Goal: Information Seeking & Learning: Learn about a topic

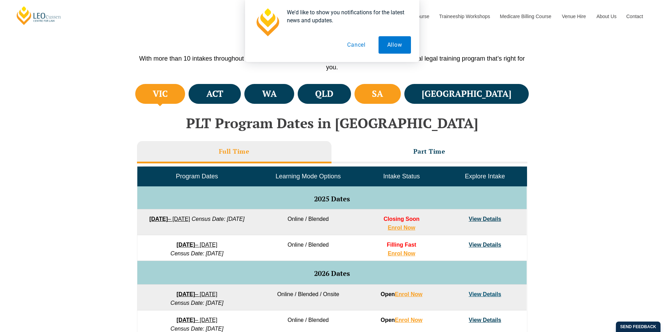
click at [401, 88] on li "SA" at bounding box center [378, 94] width 46 height 20
click at [352, 45] on button "Cancel" at bounding box center [357, 44] width 36 height 17
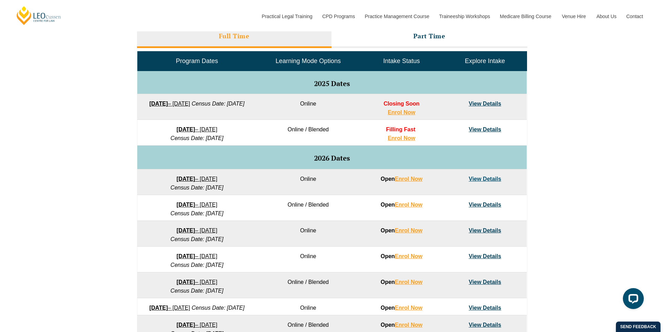
scroll to position [279, 0]
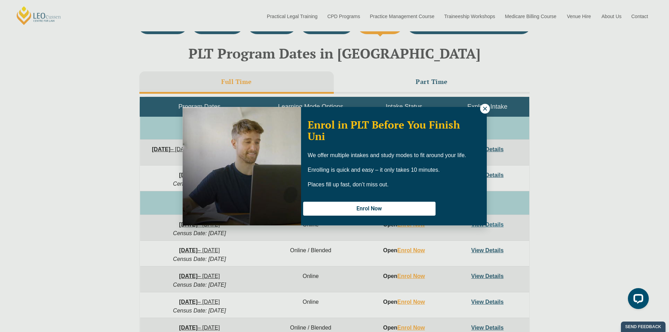
drag, startPoint x: 478, startPoint y: 98, endPoint x: 483, endPoint y: 102, distance: 5.7
click at [480, 101] on div "Enrol in PLT Before You Finish Uni We offer multiple intakes and study modes to…" at bounding box center [334, 166] width 669 height 332
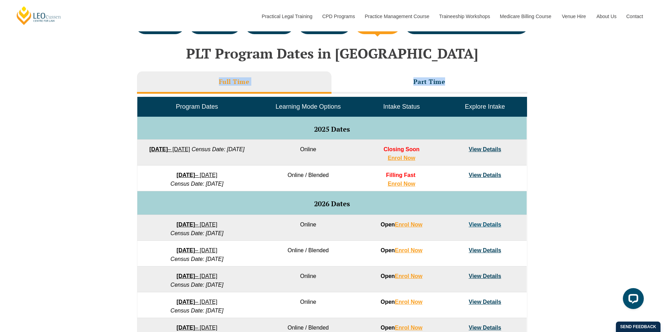
drag, startPoint x: 555, startPoint y: 129, endPoint x: 46, endPoint y: 68, distance: 512.7
click at [46, 68] on div "VIC ACT [GEOGRAPHIC_DATA] [GEOGRAPHIC_DATA] [GEOGRAPHIC_DATA] [GEOGRAPHIC_DATA]…" at bounding box center [332, 219] width 664 height 413
click at [93, 56] on div "VIC ACT [GEOGRAPHIC_DATA] [GEOGRAPHIC_DATA] [GEOGRAPHIC_DATA] [GEOGRAPHIC_DATA]…" at bounding box center [332, 219] width 664 height 413
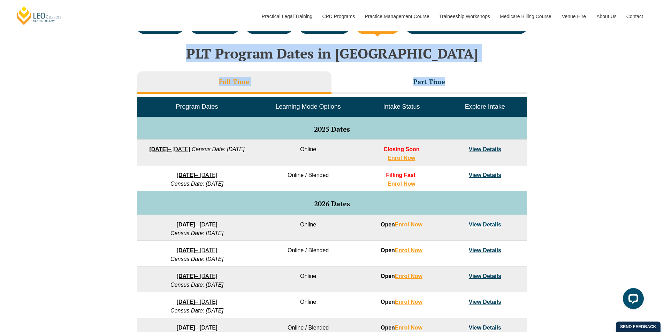
drag, startPoint x: 139, startPoint y: 49, endPoint x: 557, endPoint y: 132, distance: 426.5
click at [557, 132] on div "VIC ACT [GEOGRAPHIC_DATA] [GEOGRAPHIC_DATA] [GEOGRAPHIC_DATA] [GEOGRAPHIC_DATA]…" at bounding box center [332, 219] width 664 height 413
click at [557, 131] on div "VIC ACT [GEOGRAPHIC_DATA] [GEOGRAPHIC_DATA] [GEOGRAPHIC_DATA] [GEOGRAPHIC_DATA]…" at bounding box center [332, 219] width 664 height 413
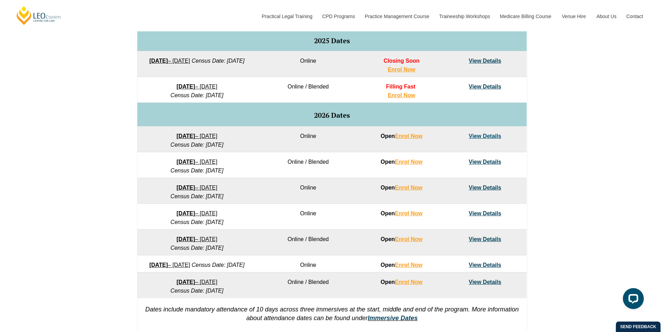
scroll to position [384, 0]
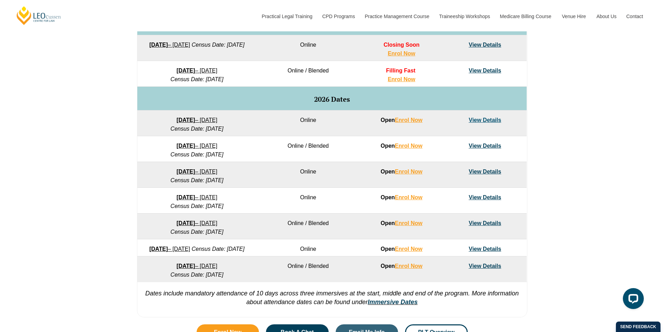
drag, startPoint x: 251, startPoint y: 157, endPoint x: 120, endPoint y: 151, distance: 130.8
click at [120, 151] on div "VIC ACT [GEOGRAPHIC_DATA] [GEOGRAPHIC_DATA] [GEOGRAPHIC_DATA] [GEOGRAPHIC_DATA]…" at bounding box center [332, 114] width 664 height 413
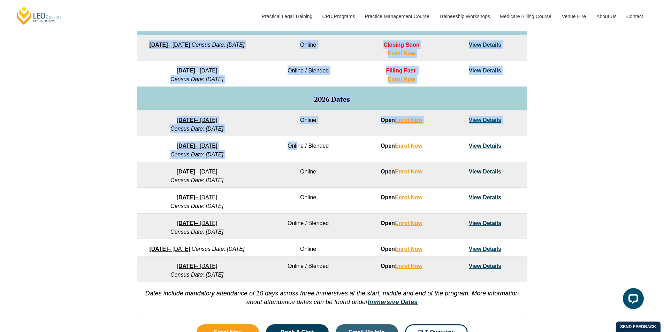
drag, startPoint x: 130, startPoint y: 144, endPoint x: 298, endPoint y: 151, distance: 168.2
click at [298, 151] on div "VIC ACT [GEOGRAPHIC_DATA] [GEOGRAPHIC_DATA] [GEOGRAPHIC_DATA] [GEOGRAPHIC_DATA]…" at bounding box center [332, 114] width 664 height 413
click at [271, 159] on td "Online / Blended" at bounding box center [308, 149] width 103 height 26
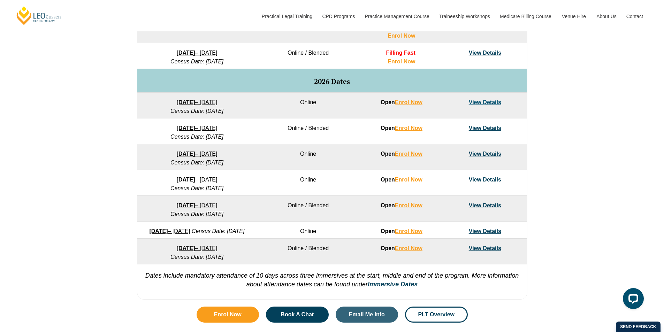
scroll to position [418, 0]
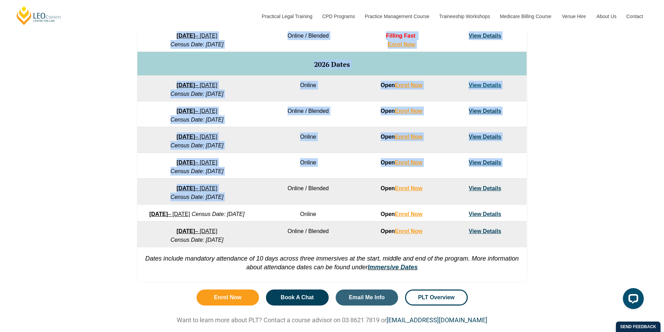
drag, startPoint x: 261, startPoint y: 197, endPoint x: 116, endPoint y: 183, distance: 145.7
click at [117, 183] on div "VIC ACT [GEOGRAPHIC_DATA] [GEOGRAPHIC_DATA] [GEOGRAPHIC_DATA] [GEOGRAPHIC_DATA]…" at bounding box center [332, 79] width 664 height 413
click at [116, 183] on div "VIC ACT [GEOGRAPHIC_DATA] [GEOGRAPHIC_DATA] [GEOGRAPHIC_DATA] [GEOGRAPHIC_DATA]…" at bounding box center [332, 79] width 664 height 413
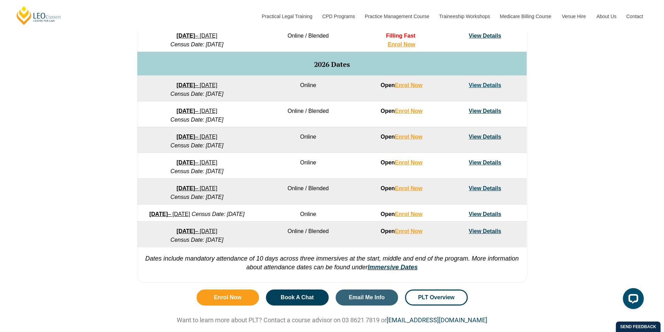
click at [489, 113] on link "View Details" at bounding box center [485, 111] width 32 height 6
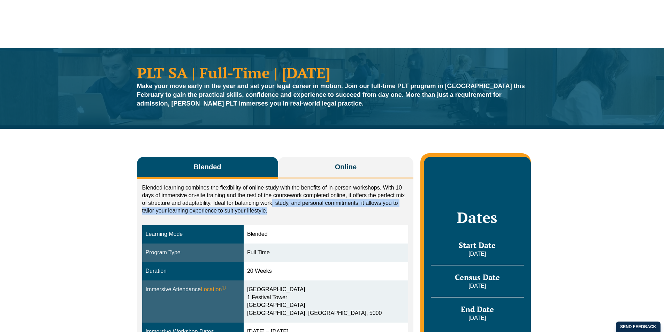
drag, startPoint x: 280, startPoint y: 215, endPoint x: 270, endPoint y: 198, distance: 19.3
click at [270, 198] on p "Blended learning combines the flexibility of online study with the benefits of …" at bounding box center [275, 199] width 266 height 31
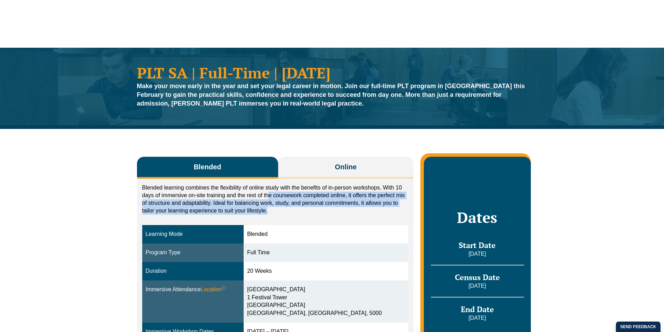
click at [270, 198] on p "Blended learning combines the flexibility of online study with the benefits of …" at bounding box center [275, 199] width 266 height 31
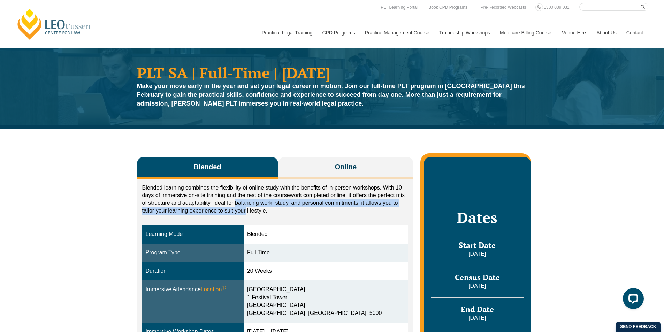
drag, startPoint x: 245, startPoint y: 210, endPoint x: 233, endPoint y: 200, distance: 15.1
click at [235, 200] on p "Blended learning combines the flexibility of online study with the benefits of …" at bounding box center [275, 199] width 266 height 31
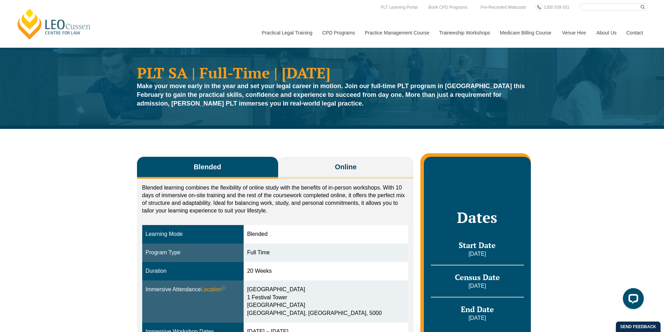
click at [232, 200] on p "Blended learning combines the flexibility of online study with the benefits of …" at bounding box center [275, 199] width 266 height 31
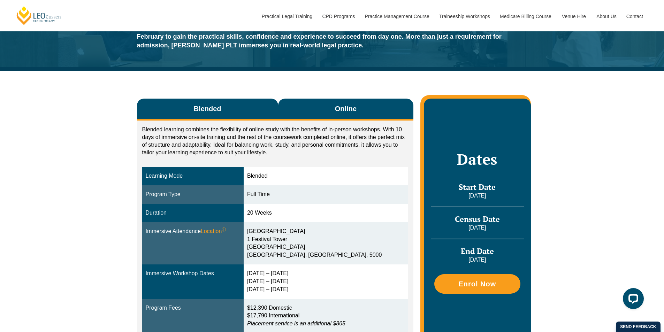
scroll to position [70, 0]
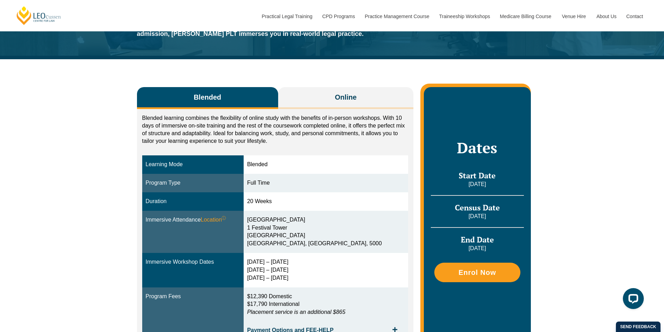
drag, startPoint x: 305, startPoint y: 156, endPoint x: 347, endPoint y: 262, distance: 113.6
click at [347, 262] on tbody "Learning Mode Blended Program Type Full Time Duration 20 Weeks Immersive Attend…" at bounding box center [275, 247] width 266 height 184
click at [347, 262] on div "23 – 26 Feb 2026 5 – 7 May 2026 23 – 25 Jun 2026" at bounding box center [326, 270] width 158 height 24
drag, startPoint x: 347, startPoint y: 262, endPoint x: 327, endPoint y: 204, distance: 61.8
click at [327, 204] on tbody "Learning Mode Blended Program Type Full Time Duration 20 Weeks Immersive Attend…" at bounding box center [275, 247] width 266 height 184
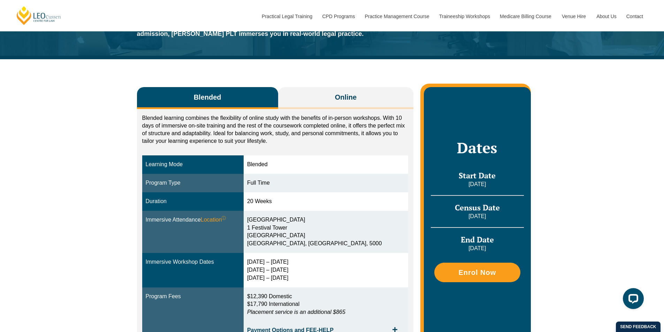
click at [327, 204] on div "20 Weeks" at bounding box center [326, 202] width 158 height 8
drag, startPoint x: 327, startPoint y: 204, endPoint x: 332, endPoint y: 301, distance: 97.4
click at [332, 301] on tbody "Learning Mode Blended Program Type Full Time Duration 20 Weeks Immersive Attend…" at bounding box center [275, 247] width 266 height 184
click at [332, 301] on p "$12,390 Domestic $17,790 International Placement service is an additional $865" at bounding box center [326, 305] width 158 height 24
drag, startPoint x: 332, startPoint y: 301, endPoint x: 311, endPoint y: 216, distance: 87.3
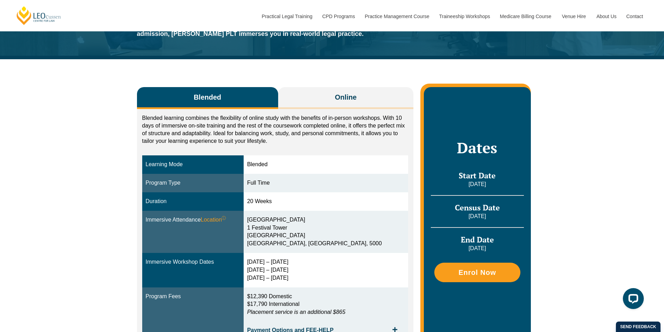
click at [311, 216] on tbody "Learning Mode Blended Program Type Full Time Duration 20 Weeks Immersive Attend…" at bounding box center [275, 247] width 266 height 184
click at [311, 216] on div "Flinders University City Campus 1 Festival Tower Station Road Adelaide, SA, 5000" at bounding box center [326, 232] width 158 height 32
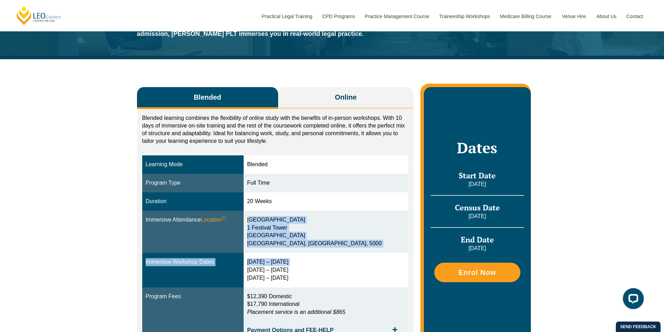
drag, startPoint x: 311, startPoint y: 216, endPoint x: 314, endPoint y: 266, distance: 50.0
click at [314, 264] on tbody "Learning Mode Blended Program Type Full Time Duration 20 Weeks Immersive Attend…" at bounding box center [275, 247] width 266 height 184
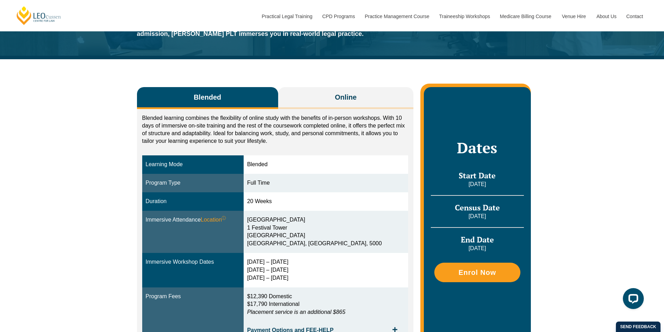
click at [314, 278] on div "23 – 26 Feb 2026 5 – 7 May 2026 23 – 25 Jun 2026" at bounding box center [326, 270] width 158 height 24
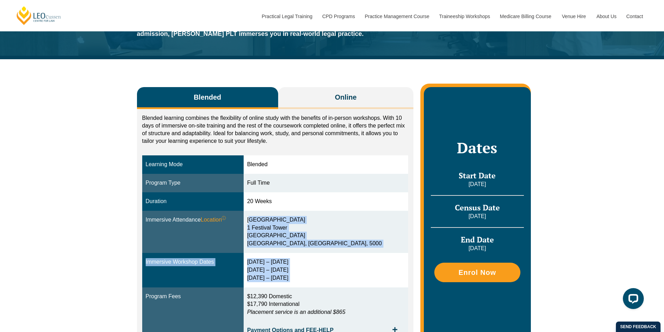
drag, startPoint x: 314, startPoint y: 278, endPoint x: 298, endPoint y: 220, distance: 59.4
click at [298, 220] on tbody "Learning Mode Blended Program Type Full Time Duration 20 Weeks Immersive Attend…" at bounding box center [275, 247] width 266 height 184
click at [298, 220] on div "Flinders University City Campus 1 Festival Tower Station Road Adelaide, SA, 5000" at bounding box center [326, 232] width 158 height 32
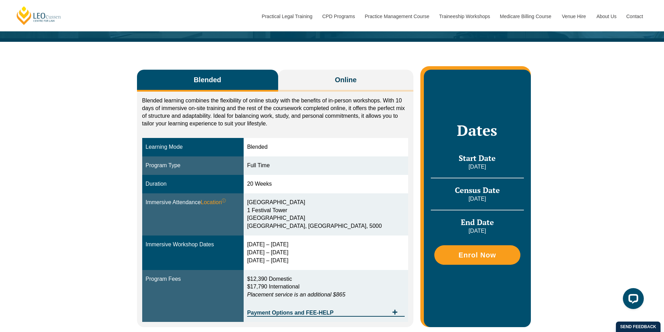
scroll to position [105, 0]
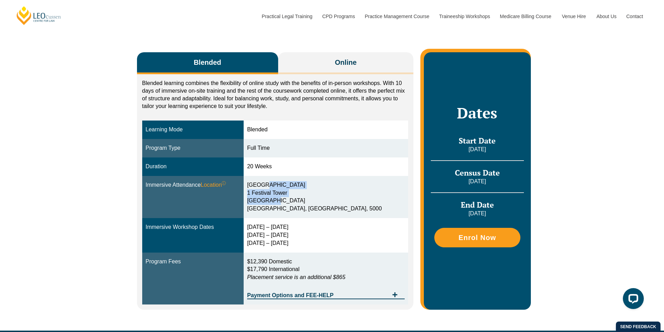
drag, startPoint x: 278, startPoint y: 184, endPoint x: 286, endPoint y: 198, distance: 16.1
click at [286, 199] on div "Flinders University City Campus 1 Festival Tower Station Road Adelaide, SA, 5000" at bounding box center [326, 197] width 158 height 32
click at [302, 226] on div "23 – 26 Feb 2026 5 – 7 May 2026 23 – 25 Jun 2026" at bounding box center [326, 235] width 158 height 24
drag, startPoint x: 311, startPoint y: 245, endPoint x: 256, endPoint y: 171, distance: 92.2
click at [256, 171] on tbody "Learning Mode Blended Program Type Full Time Duration 20 Weeks Immersive Attend…" at bounding box center [275, 213] width 266 height 184
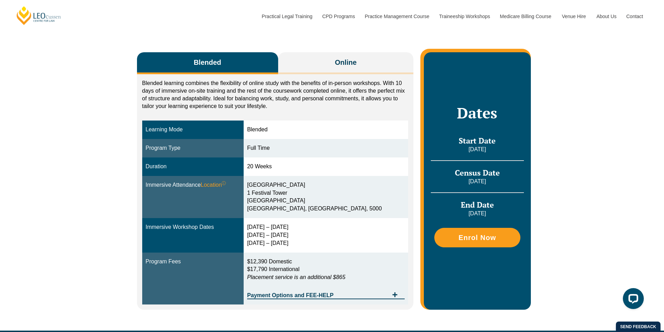
click at [267, 131] on div "Blended" at bounding box center [326, 130] width 158 height 8
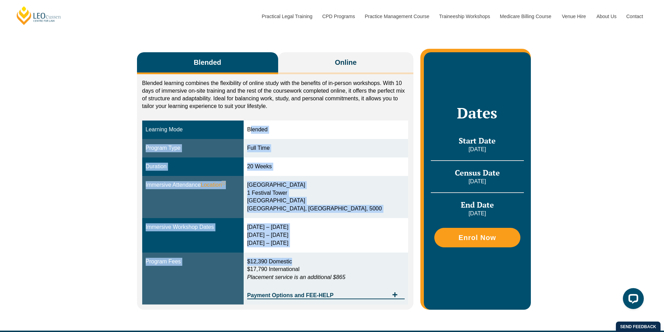
drag, startPoint x: 268, startPoint y: 126, endPoint x: 339, endPoint y: 265, distance: 156.1
click at [339, 265] on tbody "Learning Mode Blended Program Type Full Time Duration 20 Weeks Immersive Attend…" at bounding box center [275, 213] width 266 height 184
click at [339, 265] on p "$12,390 Domestic $17,790 International Placement service is an additional $865" at bounding box center [326, 270] width 158 height 24
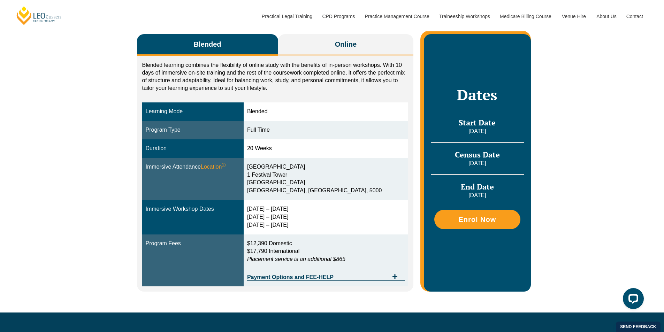
scroll to position [139, 0]
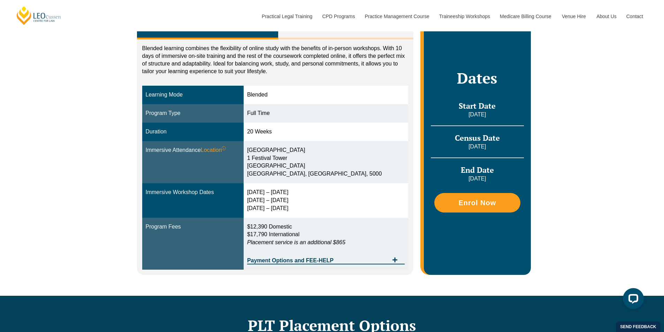
drag, startPoint x: 267, startPoint y: 192, endPoint x: 313, endPoint y: 188, distance: 46.9
click at [313, 188] on td "23 – 26 Feb 2026 5 – 7 May 2026 23 – 25 Jun 2026" at bounding box center [326, 200] width 165 height 35
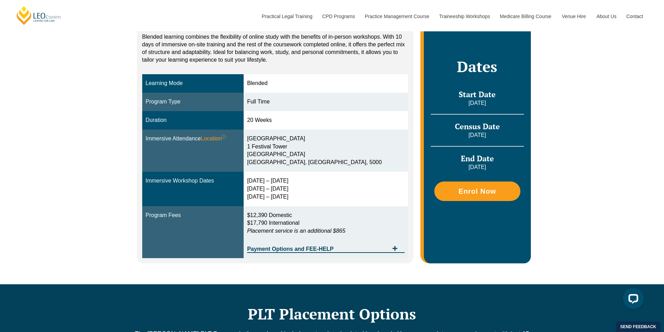
click at [615, 203] on div "Blended Online Blended learning combines the flexibility of online study with t…" at bounding box center [332, 131] width 664 height 306
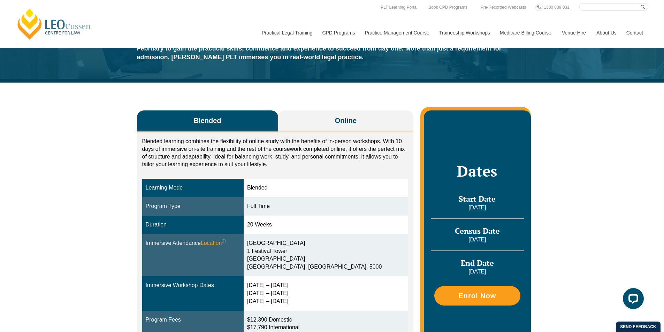
drag, startPoint x: 645, startPoint y: 245, endPoint x: 151, endPoint y: 103, distance: 514.3
click at [169, 86] on div "Blended Online Blended learning combines the flexibility of online study with t…" at bounding box center [332, 236] width 664 height 306
click at [148, 106] on div "Blended Online Blended learning combines the flexibility of online study with t…" at bounding box center [332, 236] width 397 height 306
drag, startPoint x: 142, startPoint y: 97, endPoint x: 643, endPoint y: 263, distance: 527.6
click at [632, 270] on div "Blended Online Blended learning combines the flexibility of online study with t…" at bounding box center [332, 236] width 664 height 306
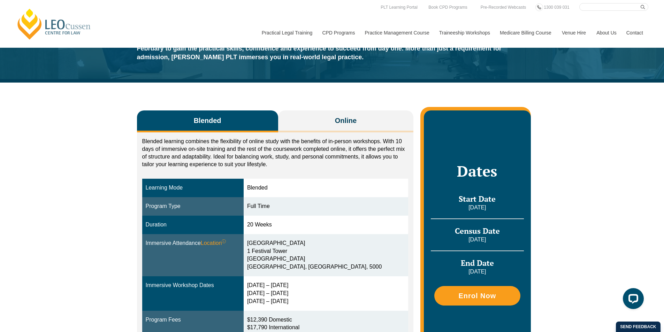
click at [643, 263] on div "Blended Online Blended learning combines the flexibility of online study with t…" at bounding box center [332, 236] width 664 height 306
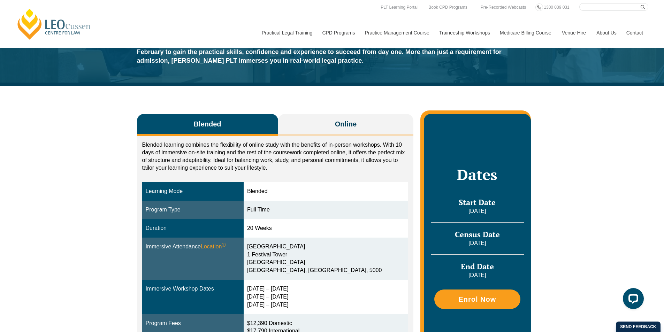
scroll to position [0, 0]
